Goal: Task Accomplishment & Management: Use online tool/utility

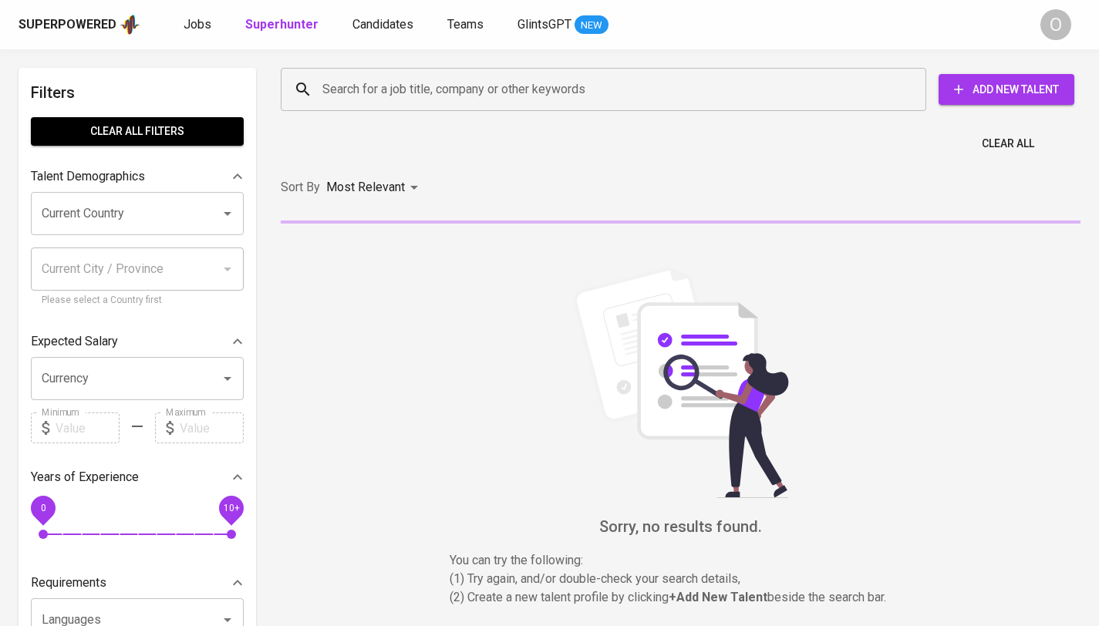
click at [734, 76] on input "Search for a job title, company or other keywords" at bounding box center [606, 89] width 577 height 29
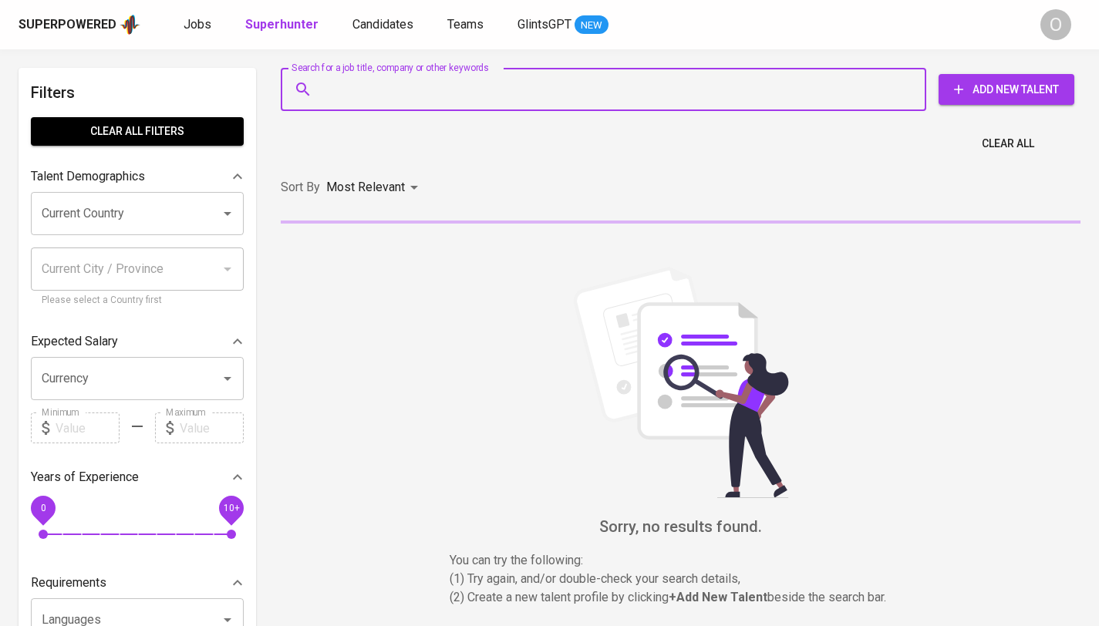
paste input "[EMAIL_ADDRESS][DOMAIN_NAME]"
type input "[EMAIL_ADDRESS][DOMAIN_NAME]"
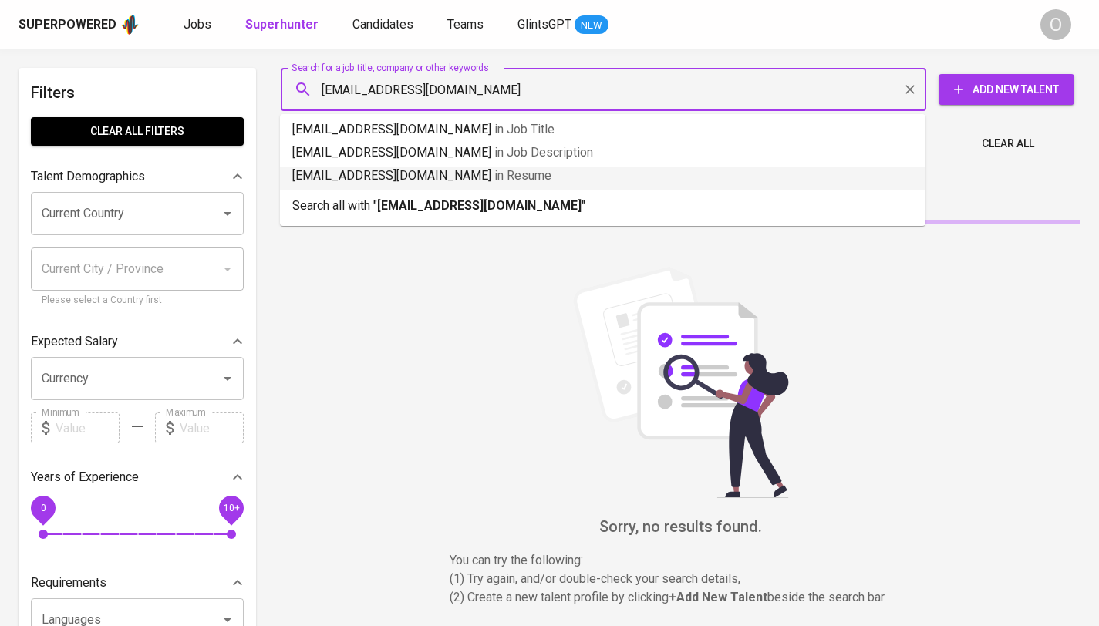
click at [563, 206] on p "Search all with " [EMAIL_ADDRESS][DOMAIN_NAME] "" at bounding box center [602, 206] width 621 height 19
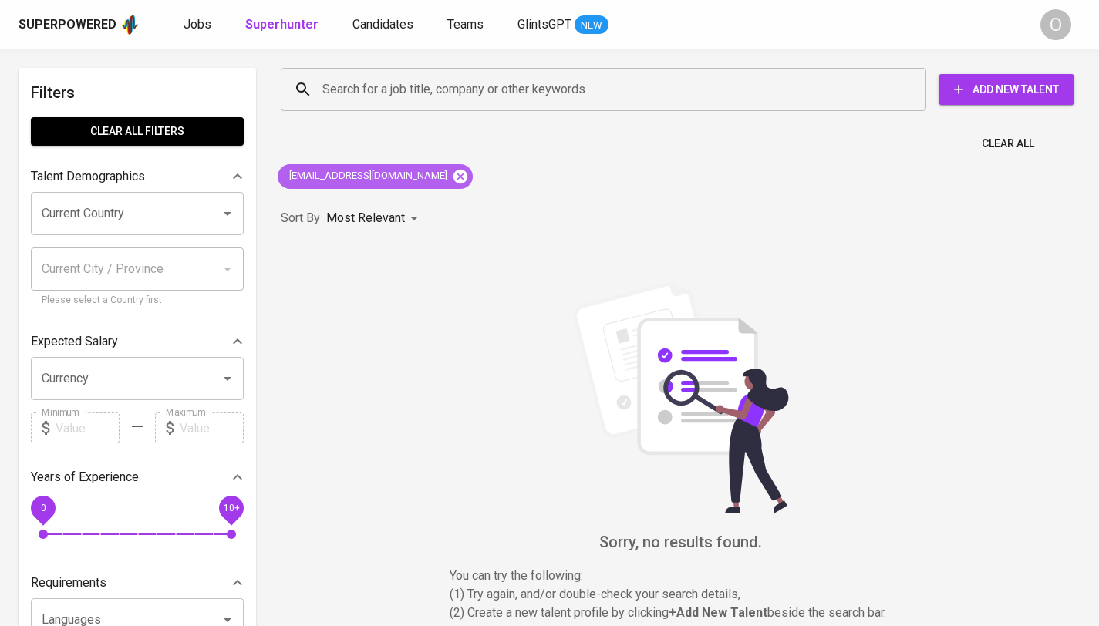
click at [453, 179] on icon at bounding box center [460, 176] width 14 height 14
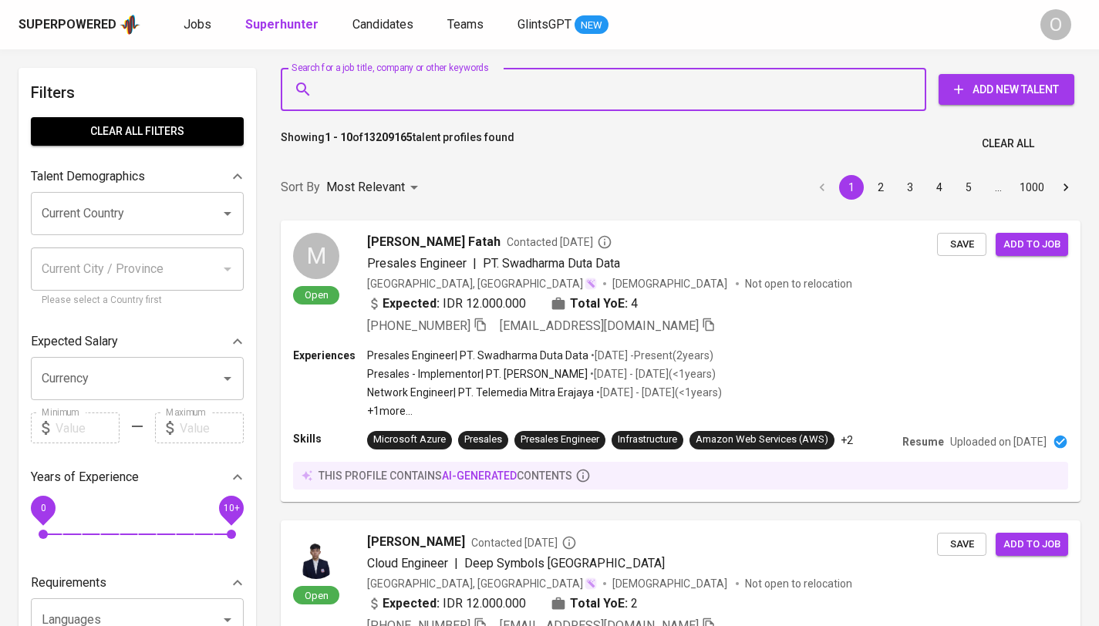
click at [428, 90] on input "Search for a job title, company or other keywords" at bounding box center [606, 89] width 577 height 29
paste input "[EMAIL_ADDRESS][DOMAIN_NAME]"
type input "[EMAIL_ADDRESS][DOMAIN_NAME]"
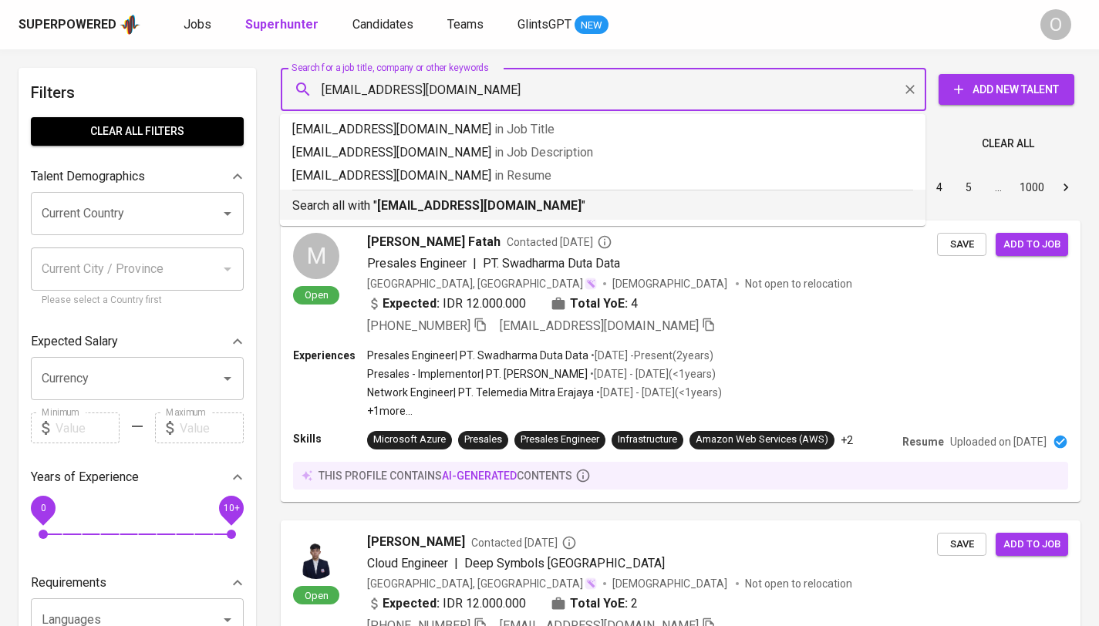
click at [375, 197] on p "Search all with " [EMAIL_ADDRESS][DOMAIN_NAME] "" at bounding box center [602, 206] width 621 height 19
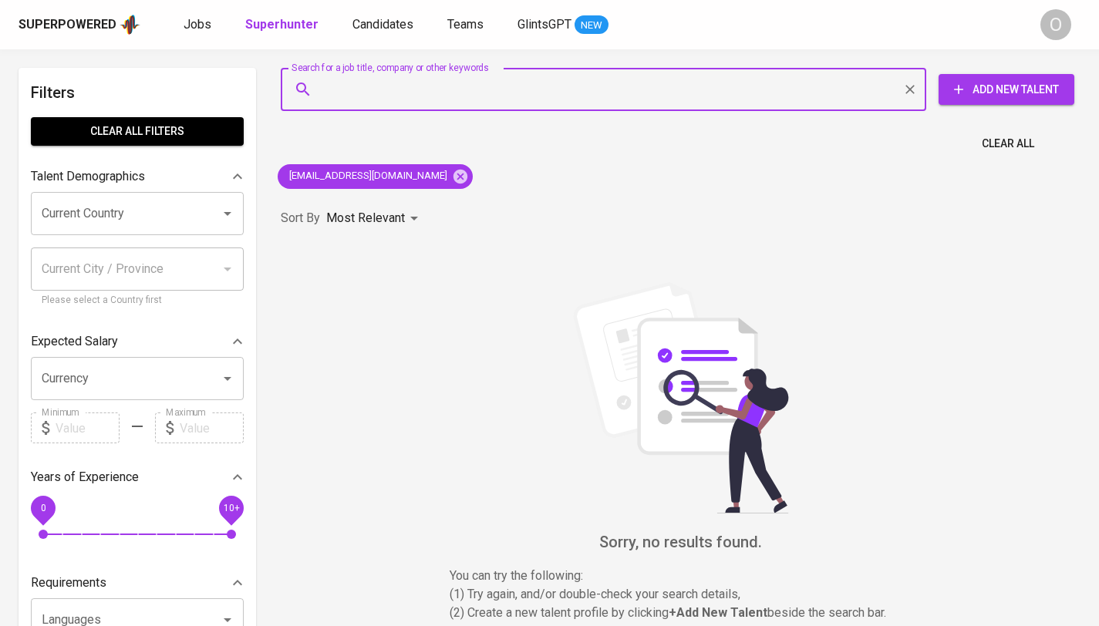
paste input "Equinox Shipping Group"
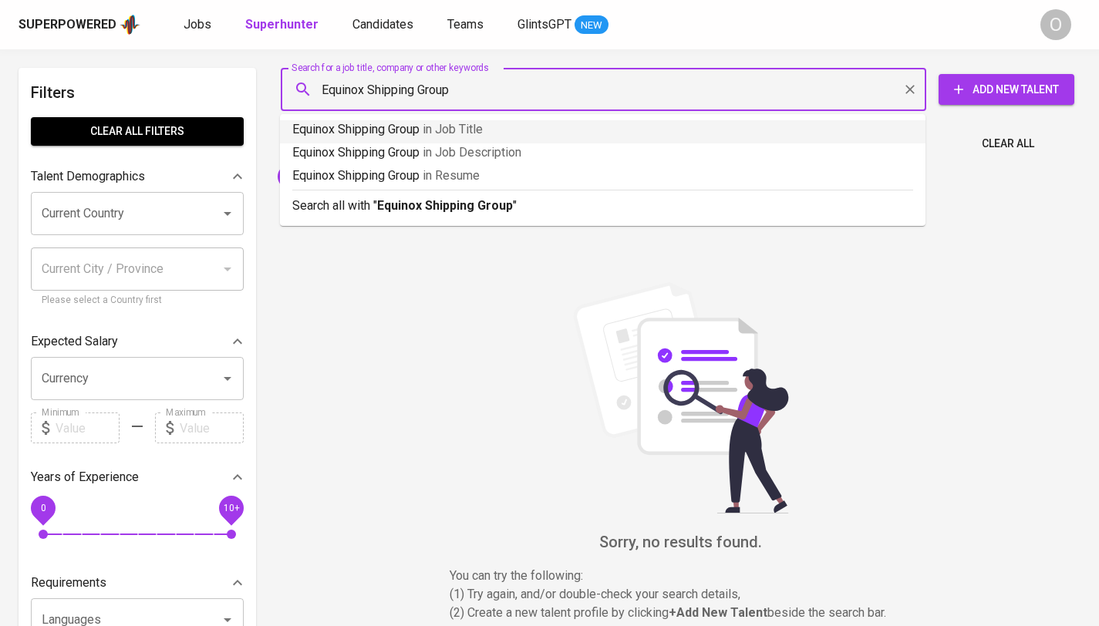
click at [433, 92] on input "Equinox Shipping Group" at bounding box center [606, 89] width 577 height 29
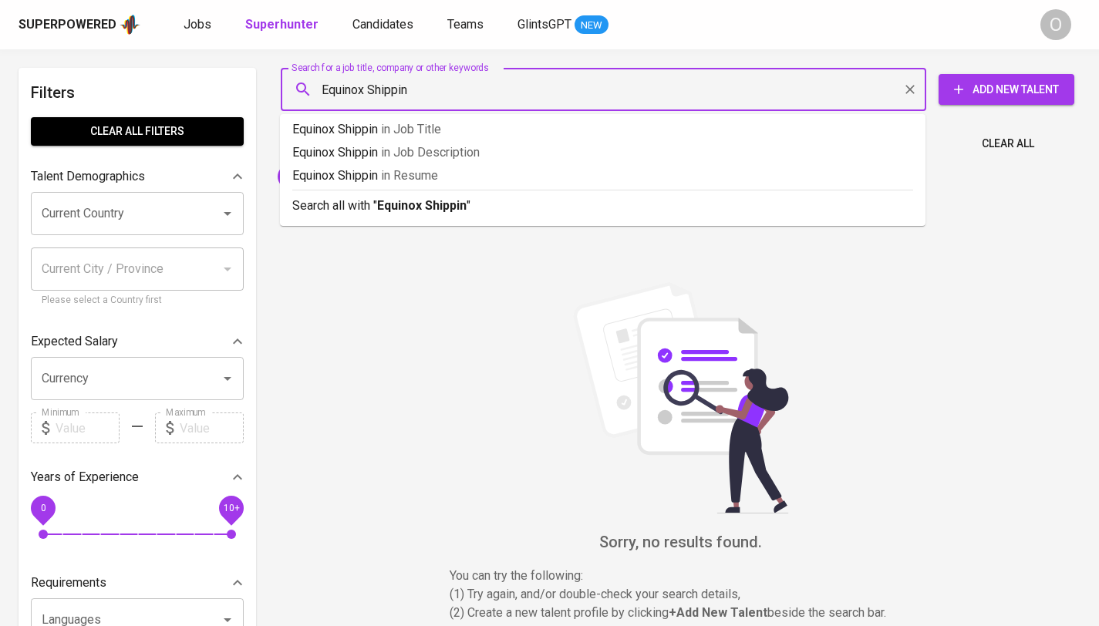
type input "Equinox Shipping"
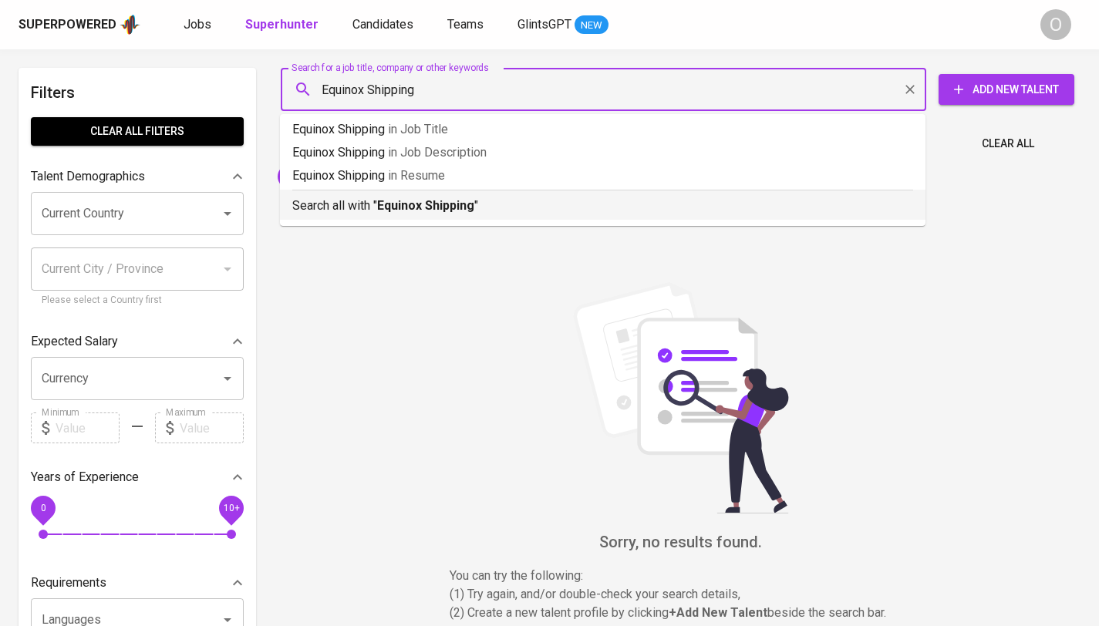
click at [411, 204] on b "Equinox Shipping" at bounding box center [425, 205] width 97 height 15
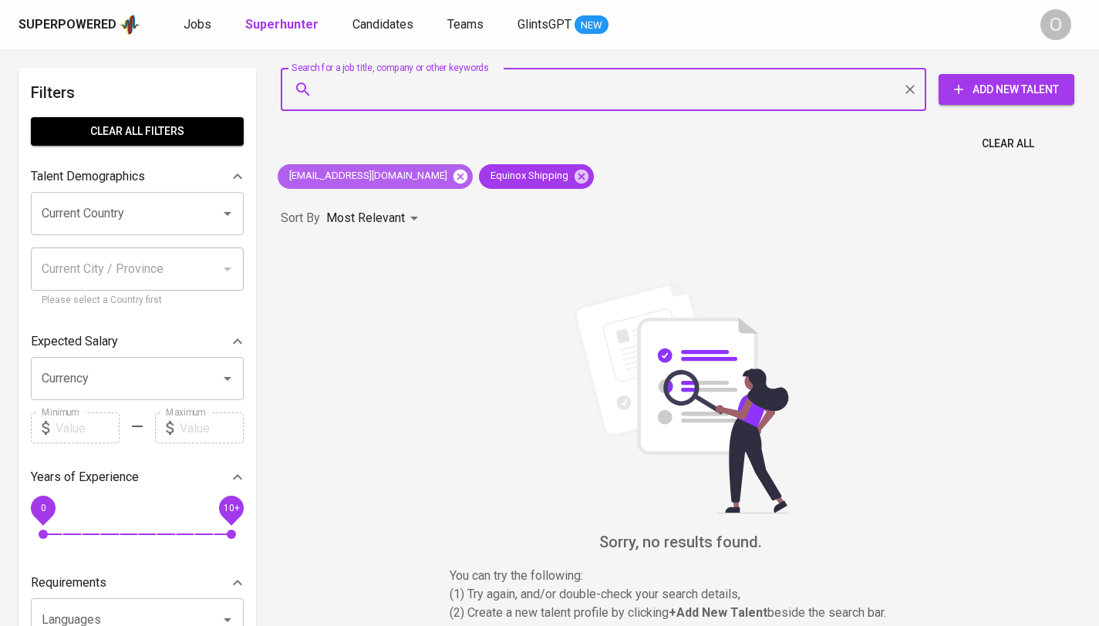
click at [452, 171] on icon at bounding box center [460, 176] width 17 height 17
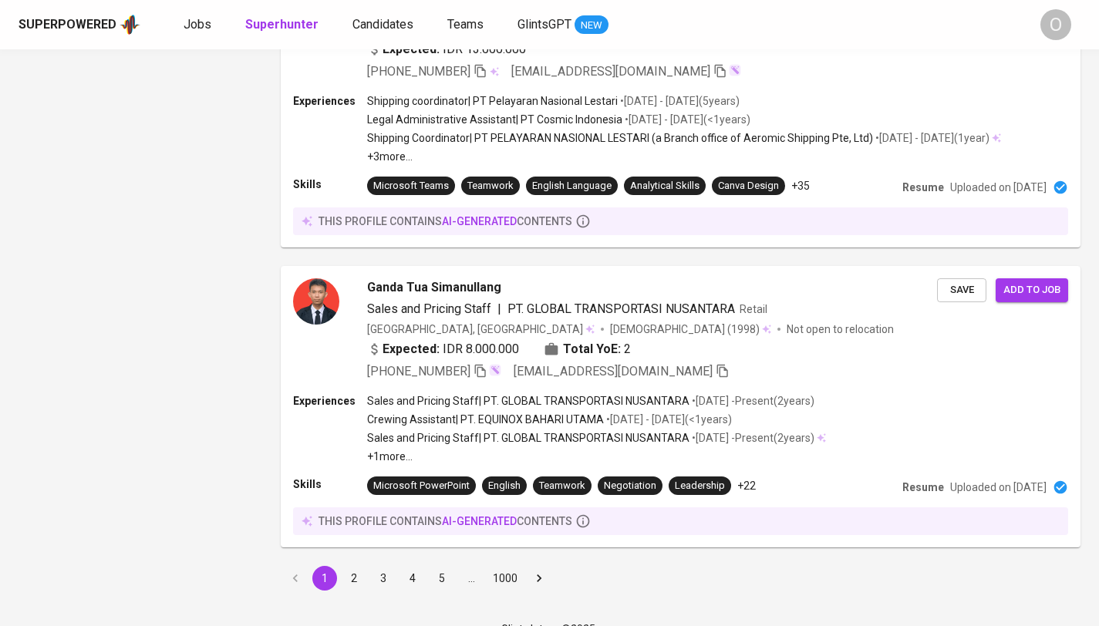
scroll to position [2435, 0]
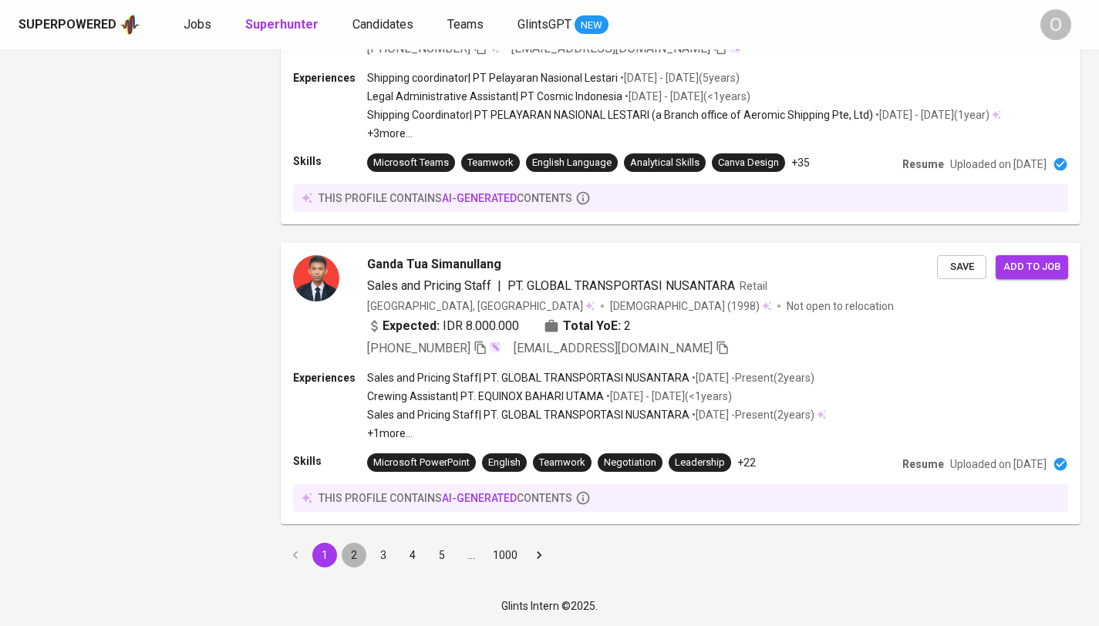
click at [358, 557] on button "2" at bounding box center [354, 555] width 25 height 25
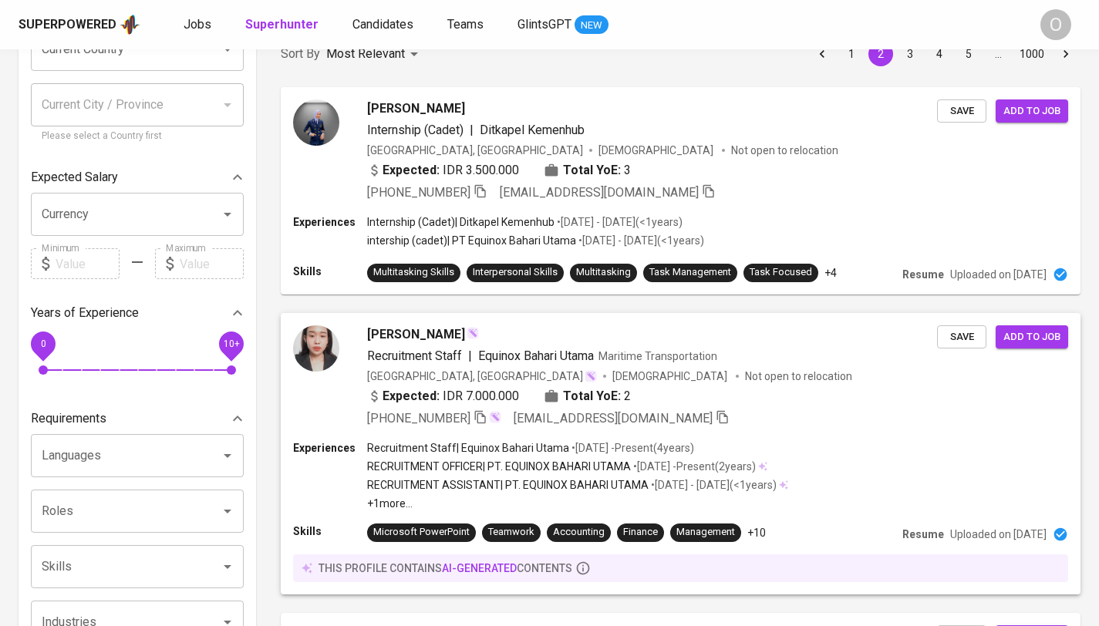
scroll to position [167, 0]
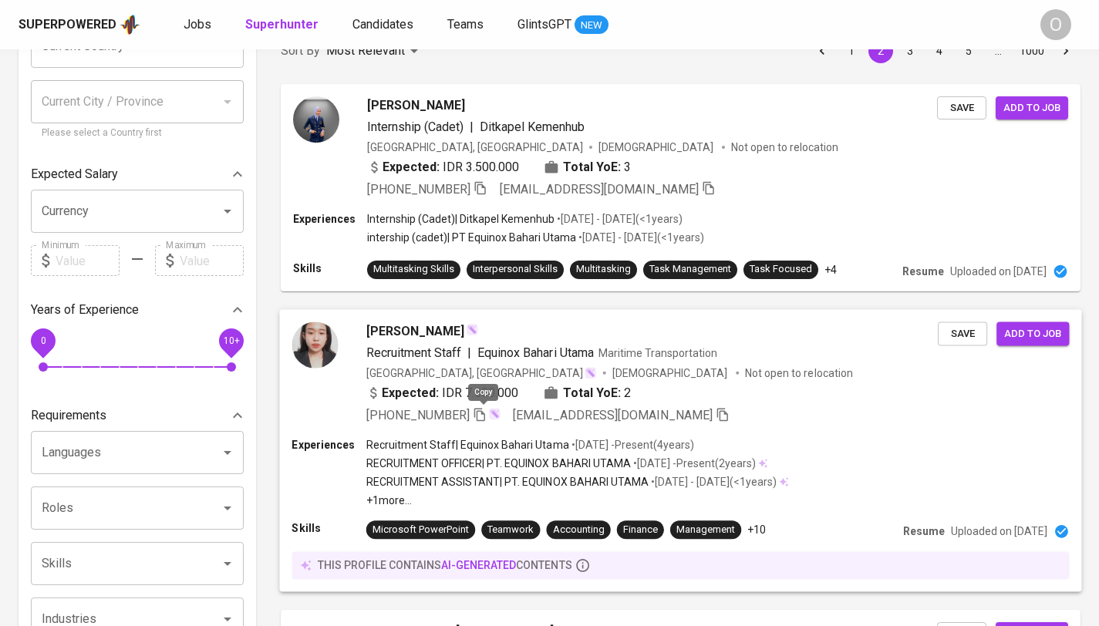
click at [486, 408] on icon "button" at bounding box center [480, 414] width 14 height 14
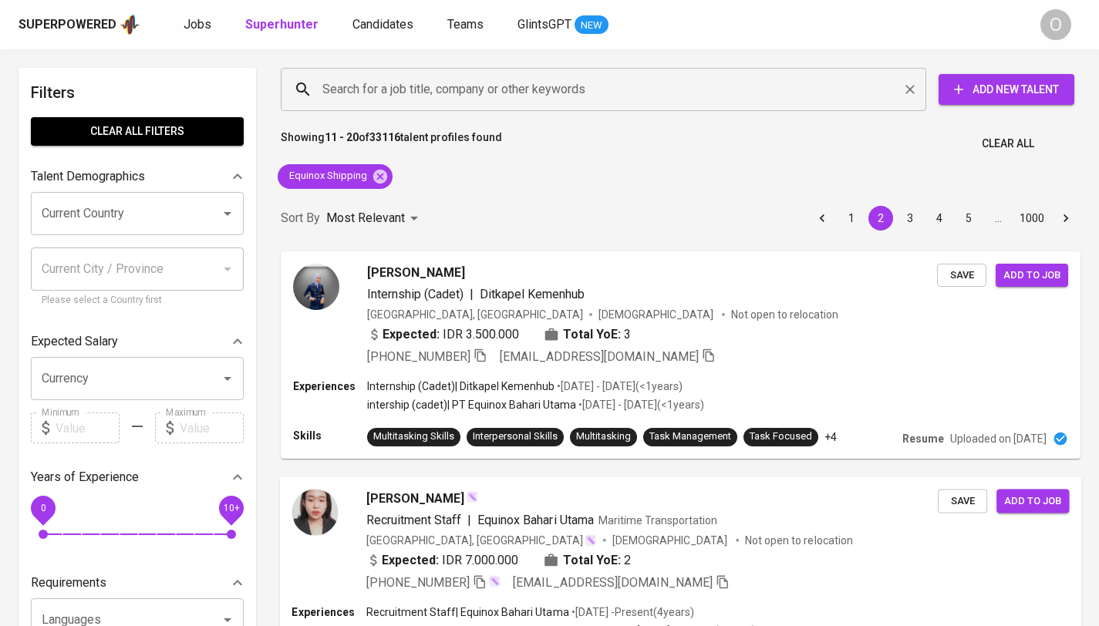
click at [408, 103] on input "Search for a job title, company or other keywords" at bounding box center [606, 89] width 577 height 29
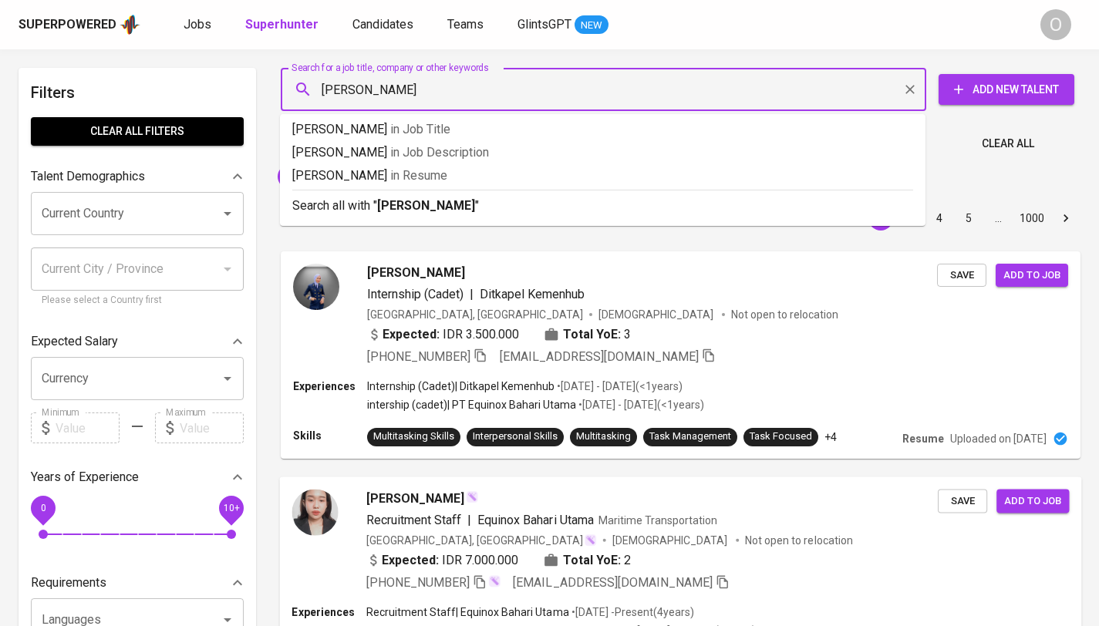
type input "[PERSON_NAME]"
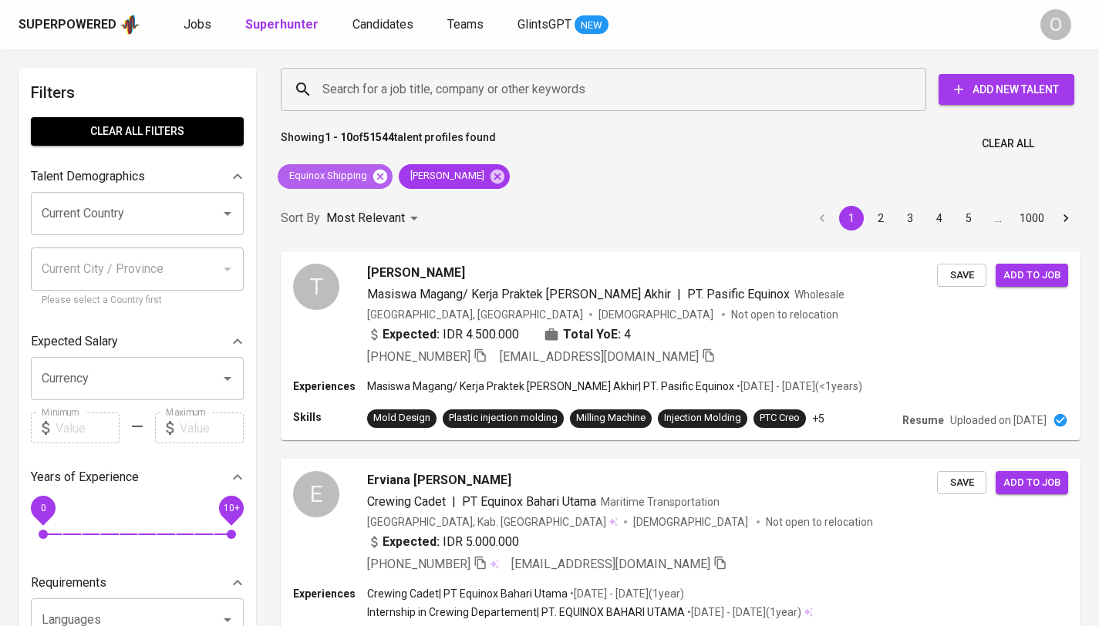
click at [379, 180] on icon at bounding box center [380, 176] width 14 height 14
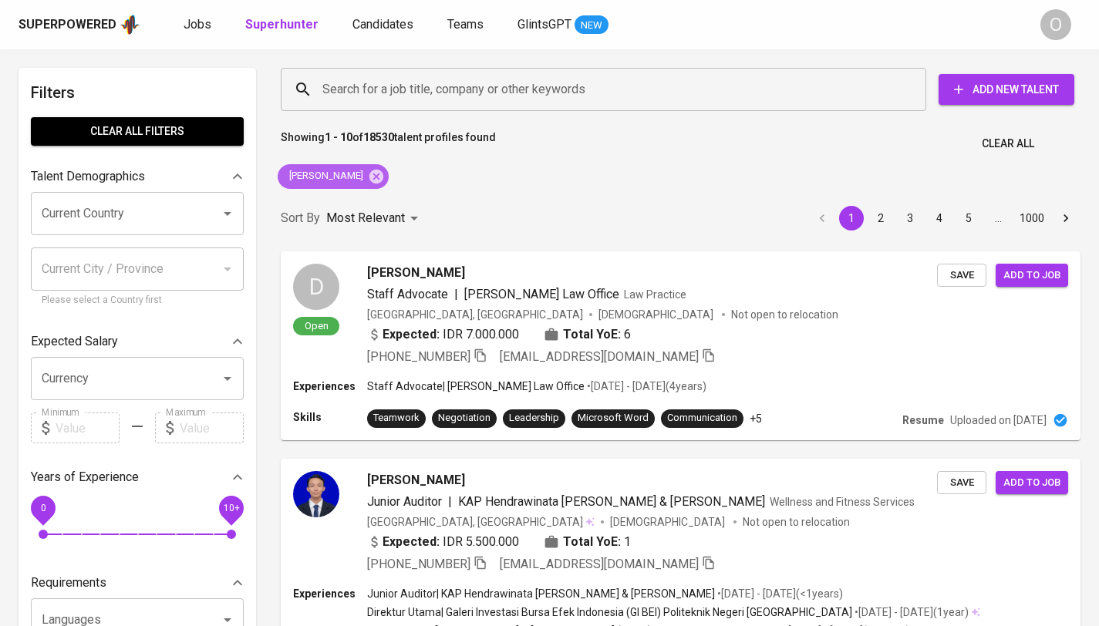
click at [341, 183] on span "[PERSON_NAME]" at bounding box center [325, 176] width 95 height 15
click at [317, 181] on span "[PERSON_NAME]" at bounding box center [325, 176] width 95 height 15
click at [371, 180] on div "[PERSON_NAME]" at bounding box center [333, 176] width 111 height 25
click at [369, 180] on icon at bounding box center [376, 176] width 14 height 14
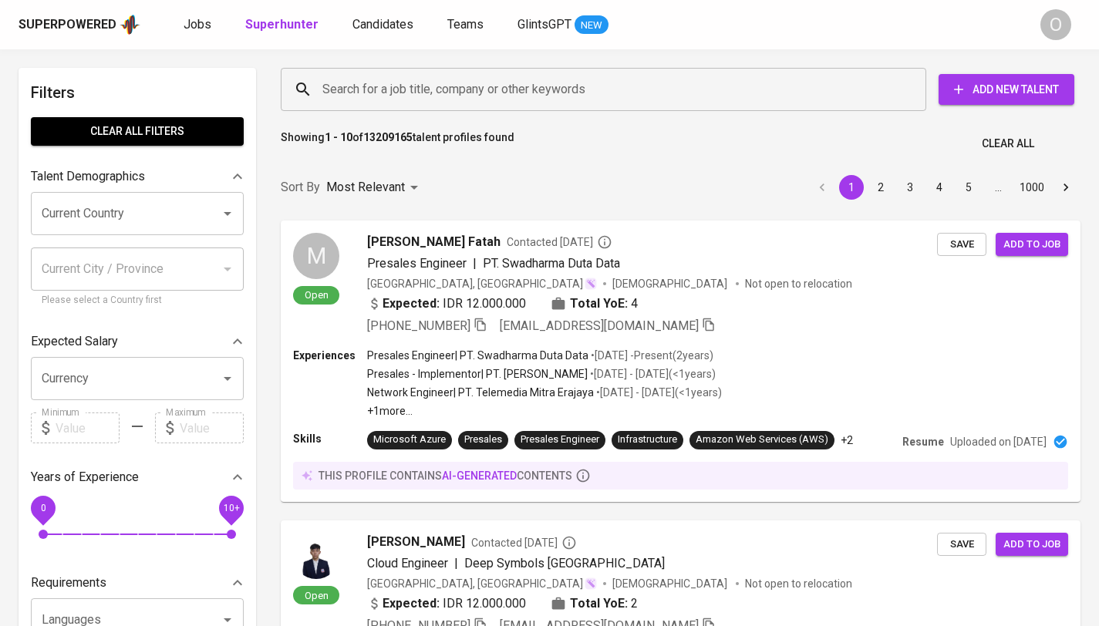
click at [365, 94] on input "Search for a job title, company or other keywords" at bounding box center [606, 89] width 577 height 29
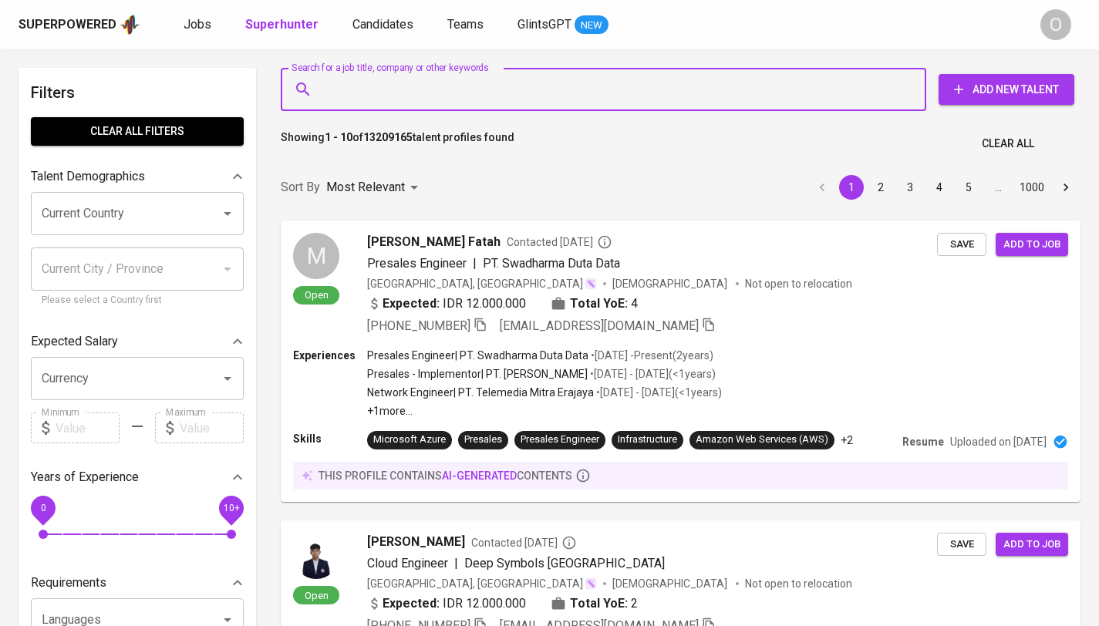
paste input "[EMAIL_ADDRESS][DOMAIN_NAME]"
type input "[EMAIL_ADDRESS][DOMAIN_NAME]"
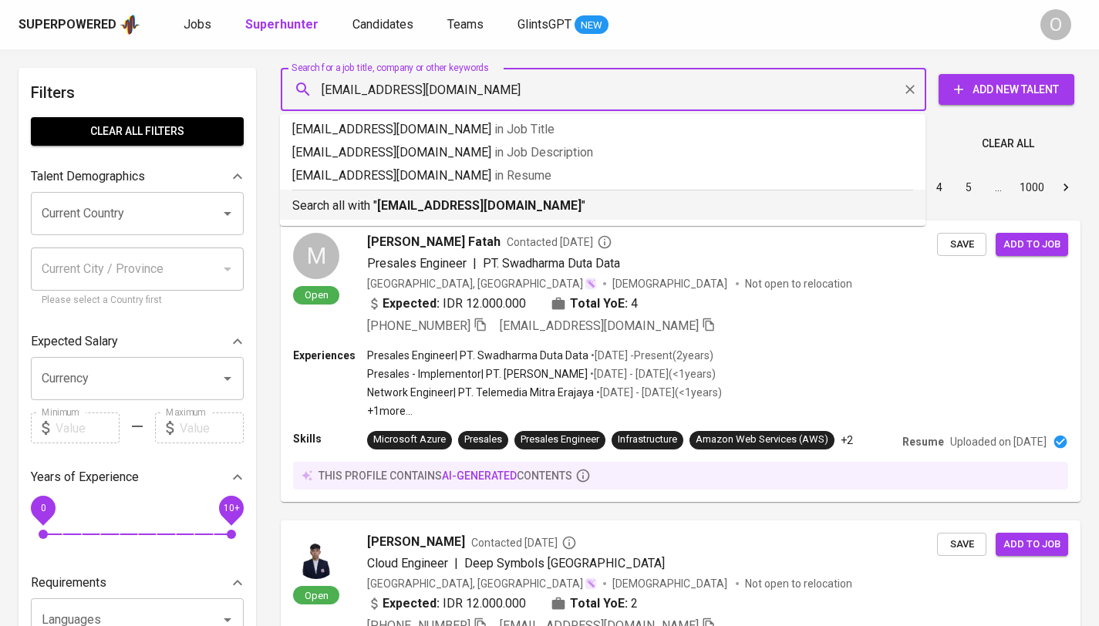
click at [429, 206] on b "[EMAIL_ADDRESS][DOMAIN_NAME]" at bounding box center [479, 205] width 204 height 15
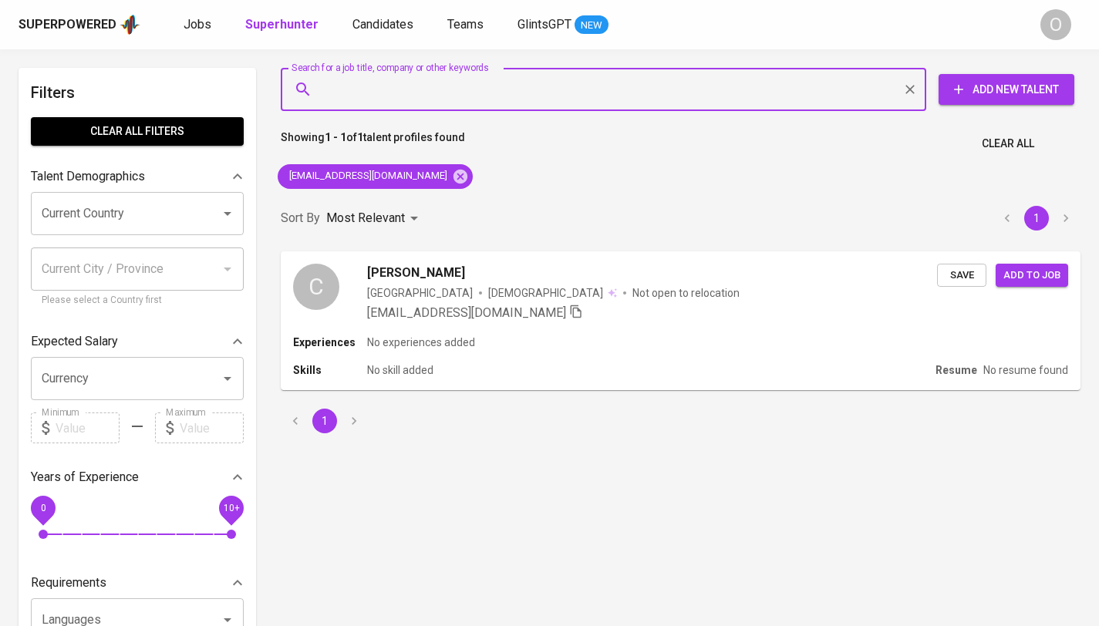
paste input "[EMAIL_ADDRESS][DOMAIN_NAME]"
type input "[EMAIL_ADDRESS][DOMAIN_NAME]"
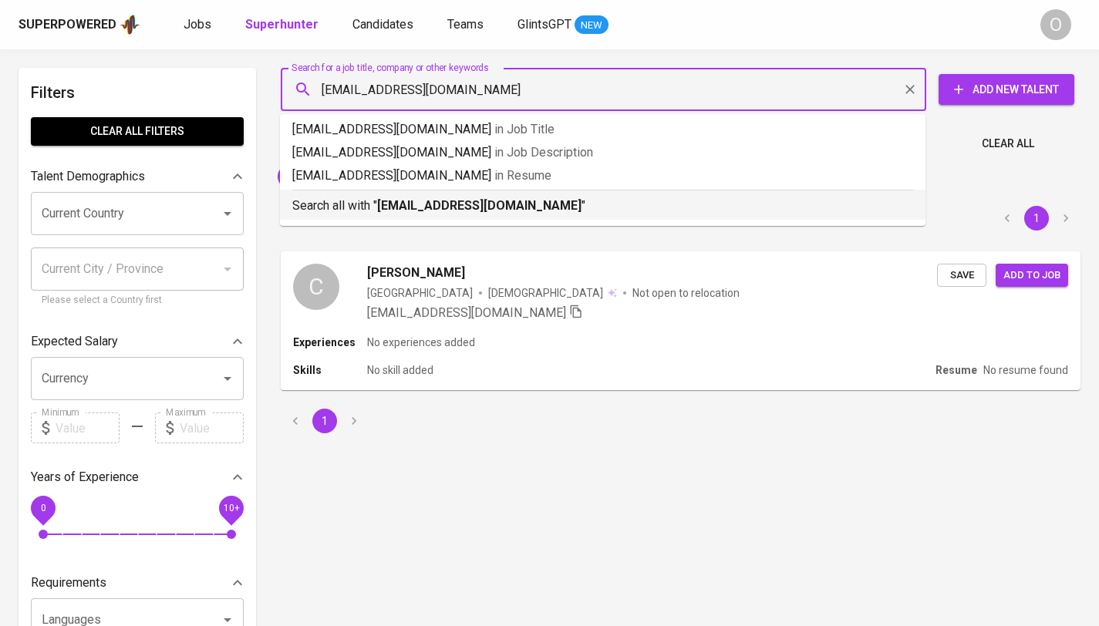
click at [349, 197] on p "Search all with " [EMAIL_ADDRESS][DOMAIN_NAME] "" at bounding box center [602, 206] width 621 height 19
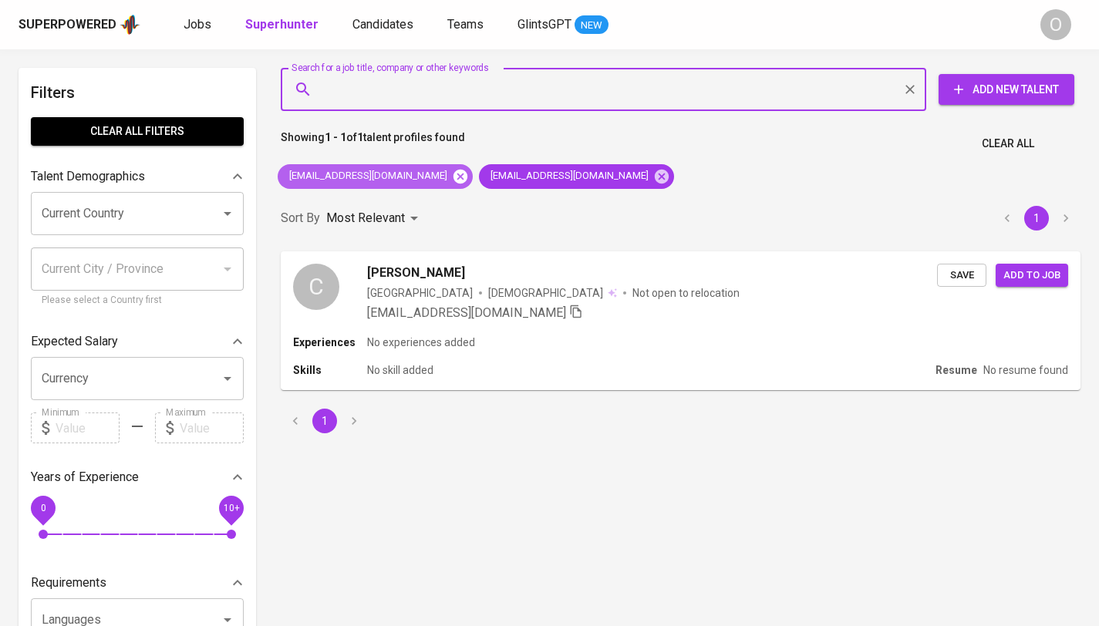
click at [453, 177] on icon at bounding box center [460, 176] width 14 height 14
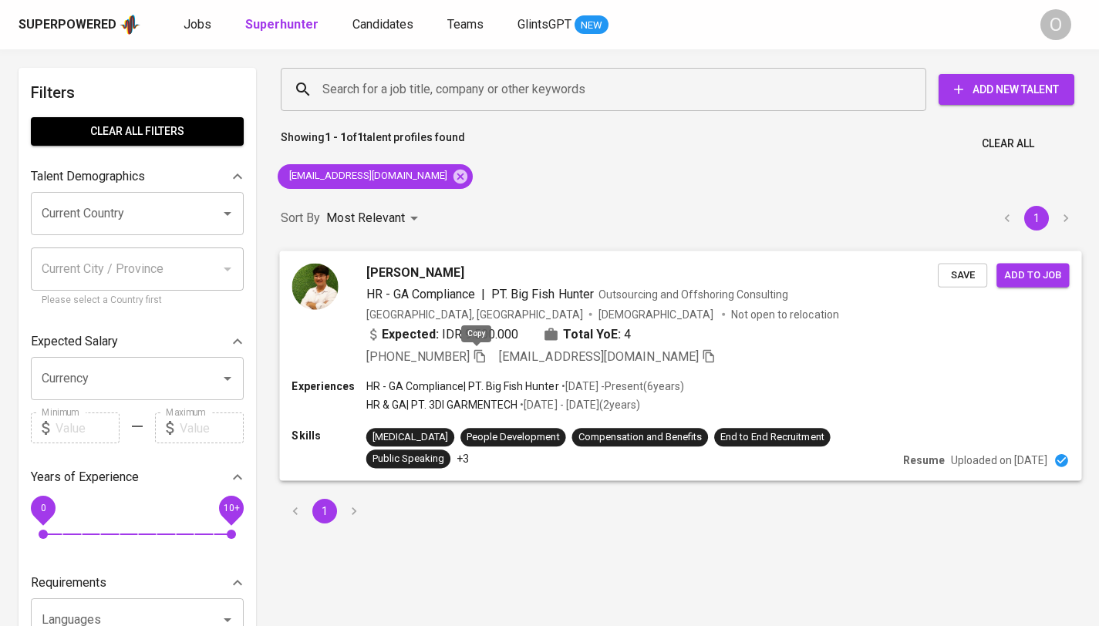
click at [474, 354] on icon "button" at bounding box center [479, 355] width 11 height 13
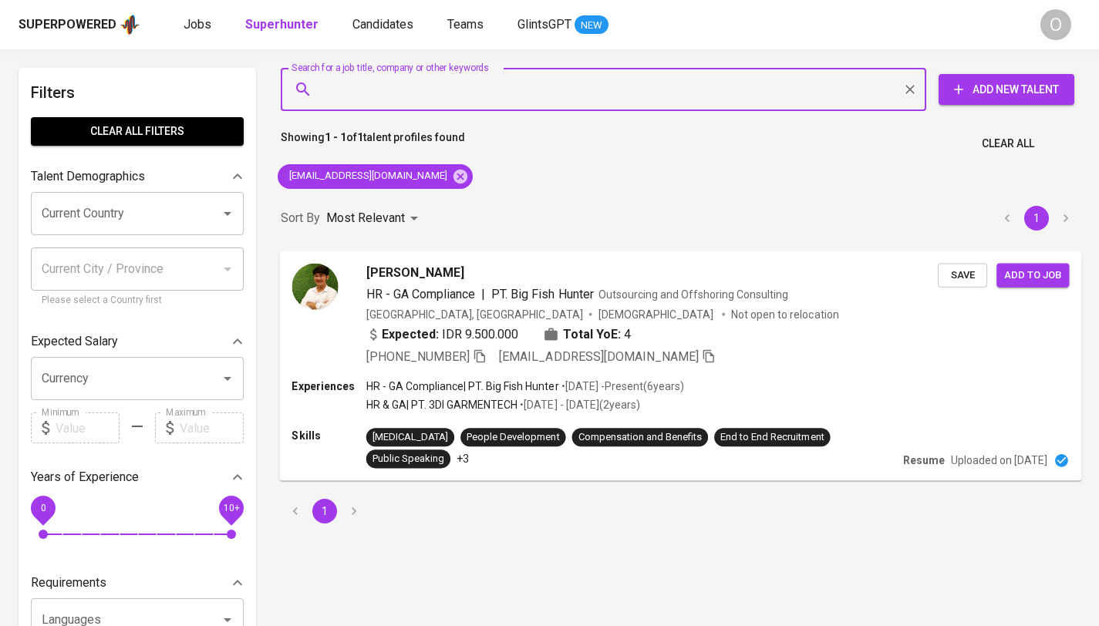
click at [389, 85] on input "Search for a job title, company or other keywords" at bounding box center [606, 89] width 577 height 29
paste input "danielhugowijaya@gmail.com"
type input "danielhugowijaya@gmail.com"
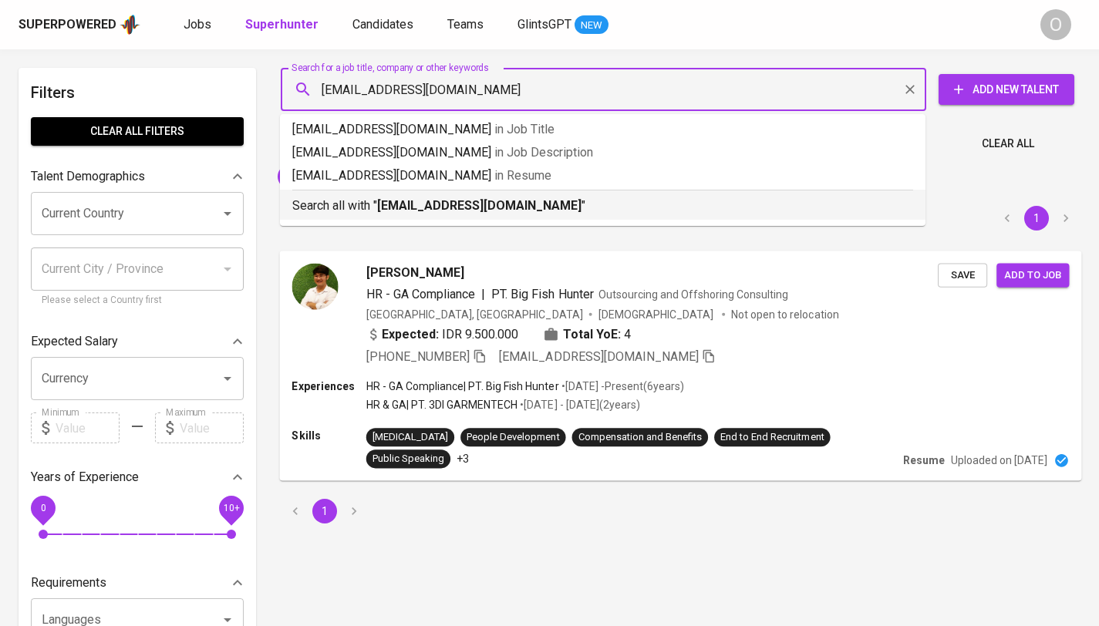
click at [355, 204] on p "Search all with " danielhugowijaya@gmail.com "" at bounding box center [602, 206] width 621 height 19
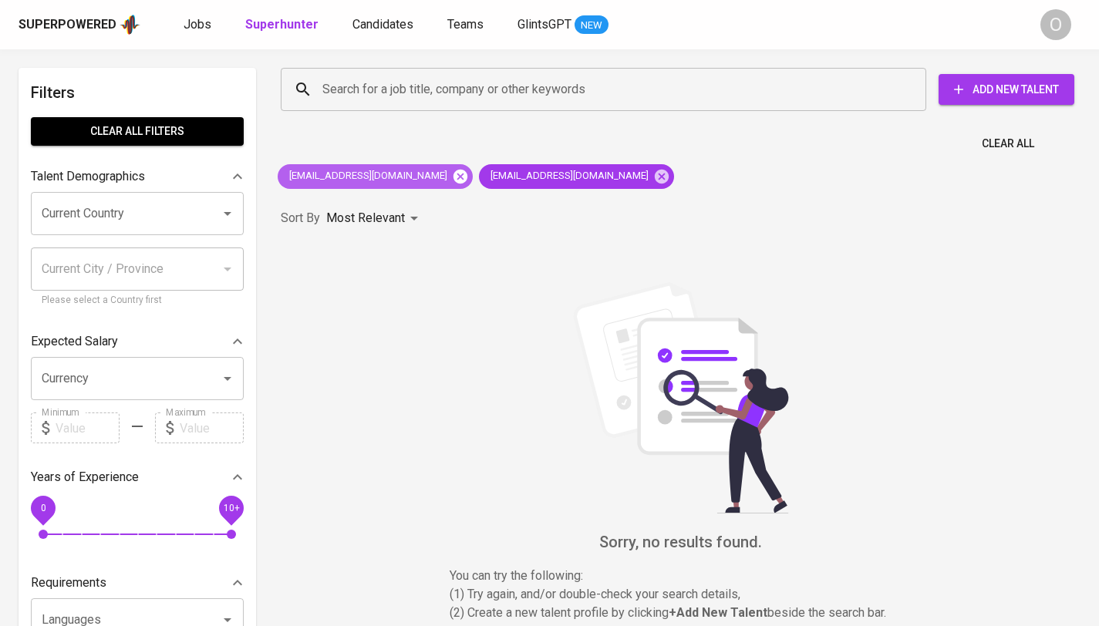
click at [453, 170] on icon at bounding box center [460, 176] width 14 height 14
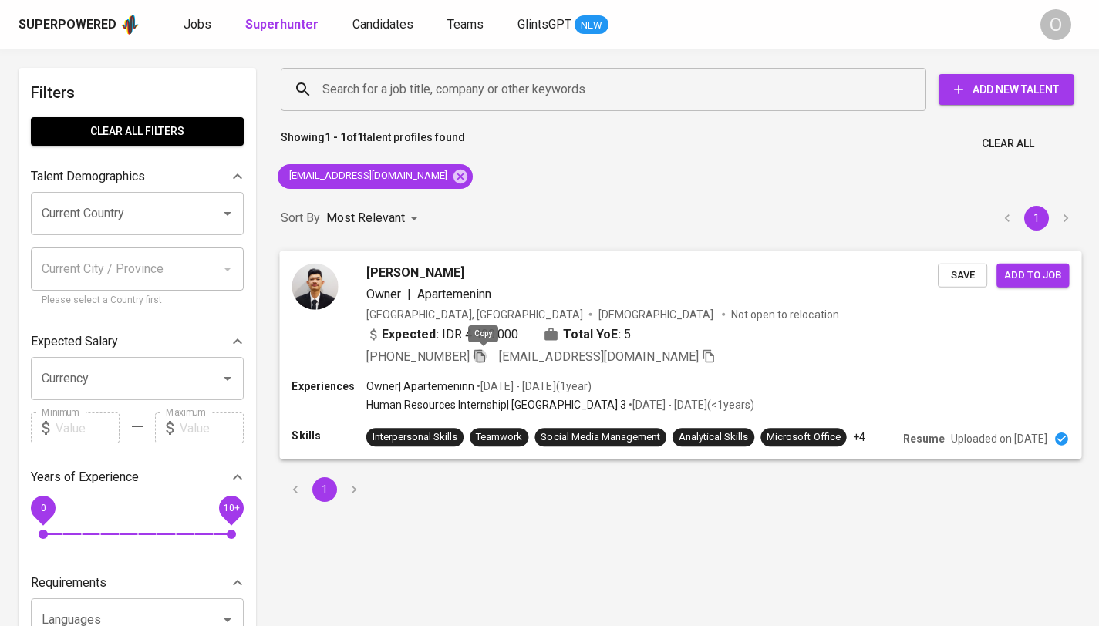
click at [483, 352] on icon "button" at bounding box center [479, 355] width 11 height 13
click at [400, 101] on input "Search for a job title, company or other keywords" at bounding box center [606, 89] width 577 height 29
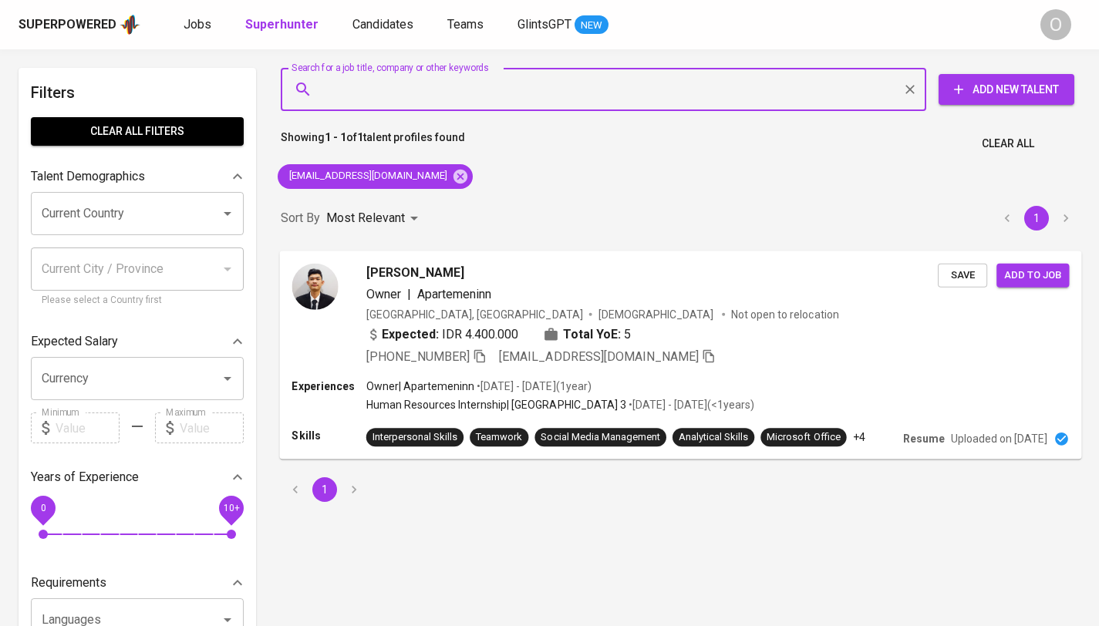
paste input "alifiadekrhana1@gmail.com"
type input "alifiadekrhana1@gmail.com"
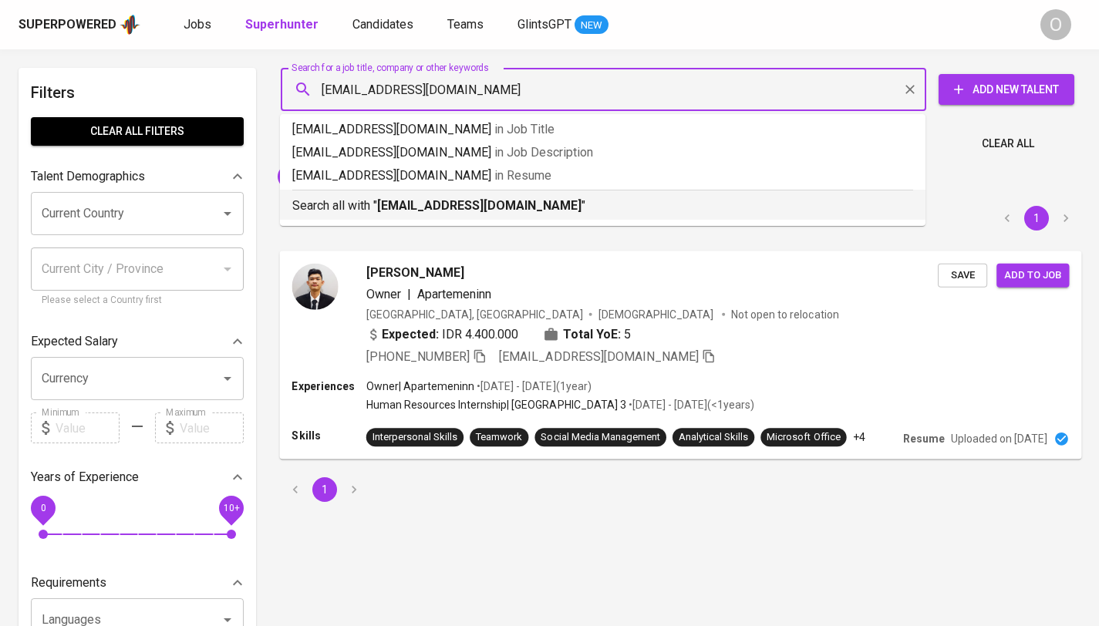
click at [383, 204] on b "alifiadekrhana1@gmail.com" at bounding box center [479, 205] width 204 height 15
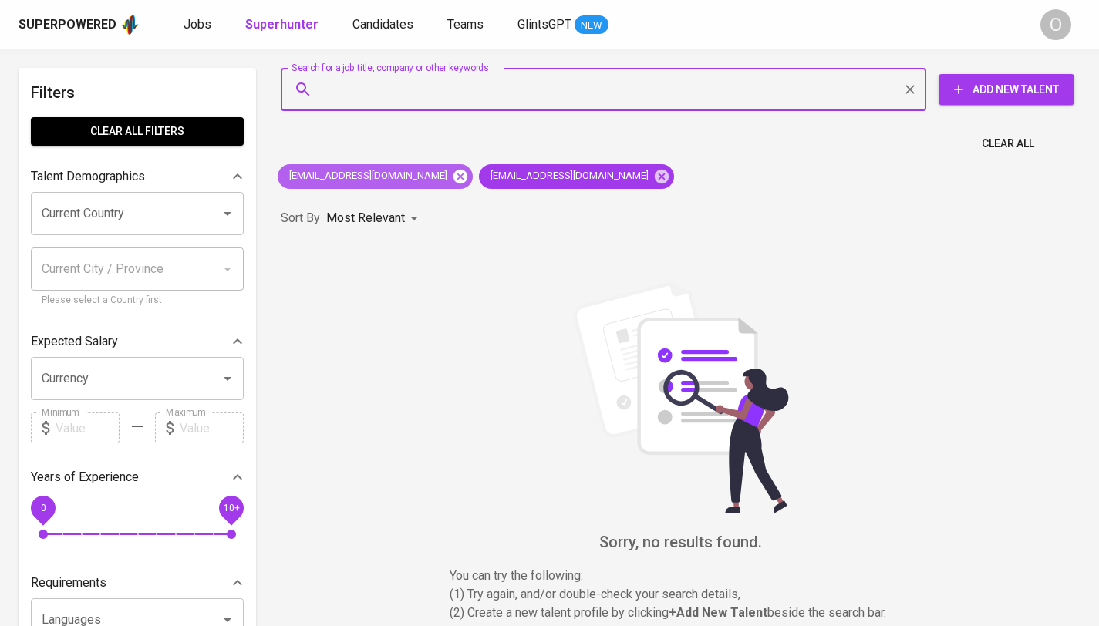
click at [453, 179] on icon at bounding box center [460, 176] width 14 height 14
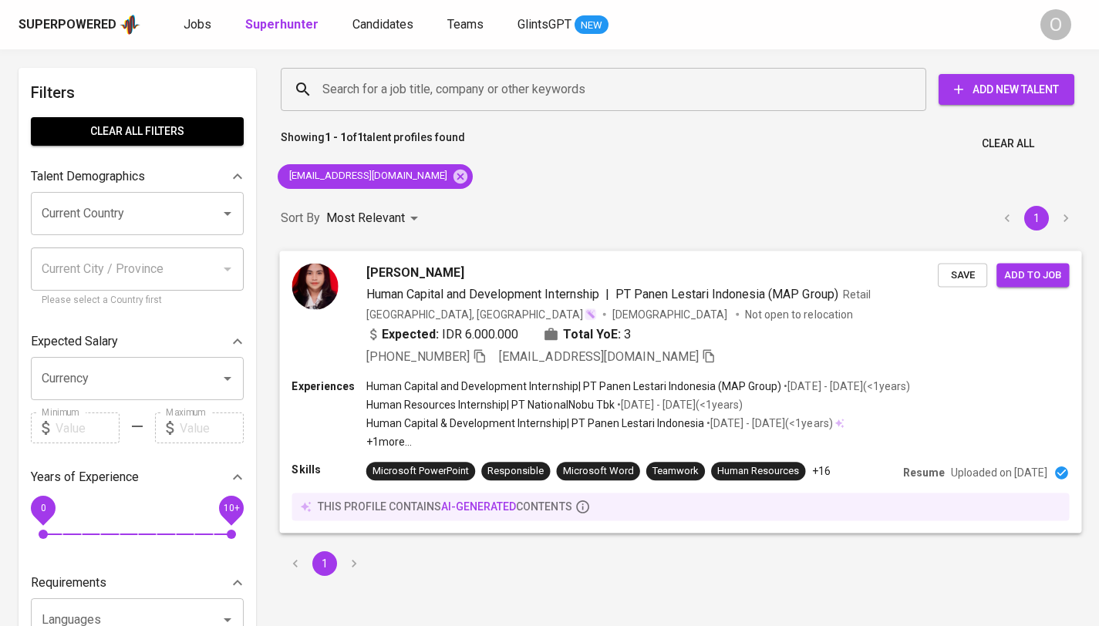
click at [483, 355] on icon "button" at bounding box center [480, 355] width 14 height 14
